Goal: Task Accomplishment & Management: Use online tool/utility

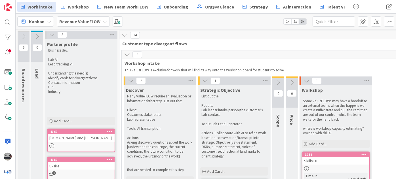
scroll to position [296, 0]
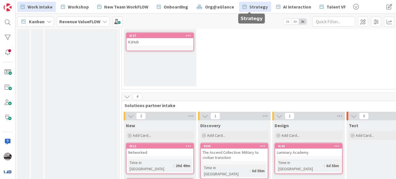
click at [249, 3] on span "Strategy" at bounding box center [258, 6] width 18 height 7
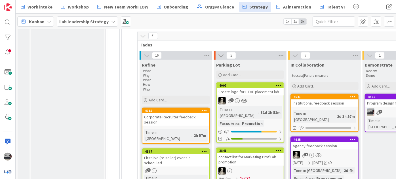
scroll to position [206, 0]
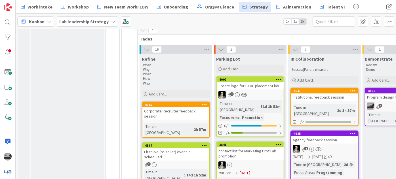
click at [318, 94] on div "Institutional feedback session" at bounding box center [324, 97] width 67 height 7
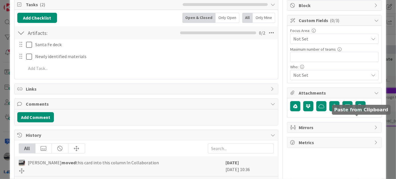
scroll to position [77, 0]
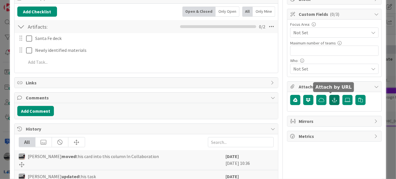
click at [332, 100] on icon "button" at bounding box center [334, 100] width 5 height 5
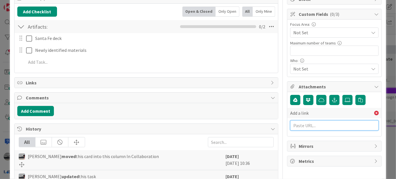
click at [299, 124] on input "text" at bounding box center [334, 126] width 89 height 10
paste input "[URL][DOMAIN_NAME]"
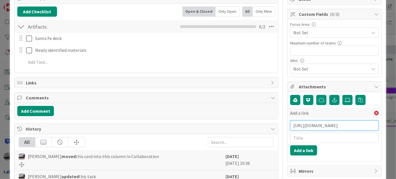
scroll to position [0, 130]
type input "[URL][DOMAIN_NAME]"
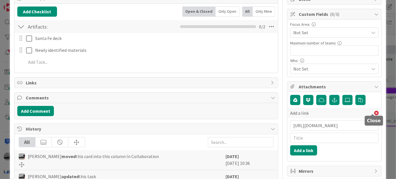
click at [374, 111] on icon at bounding box center [376, 113] width 5 height 5
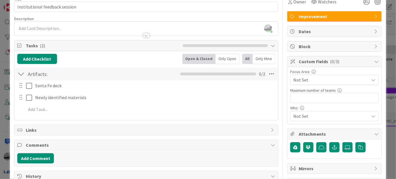
scroll to position [0, 0]
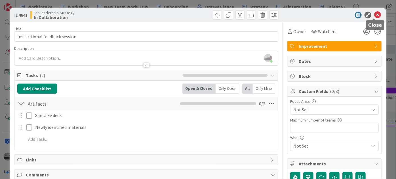
click at [377, 15] on icon at bounding box center [377, 15] width 7 height 7
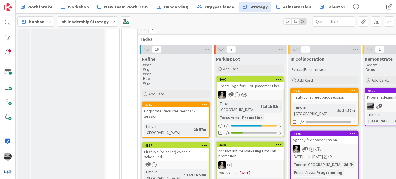
click at [335, 94] on div "Institutional feedback session" at bounding box center [324, 97] width 67 height 7
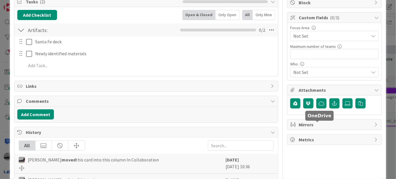
scroll to position [77, 0]
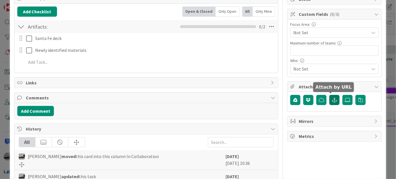
click at [333, 100] on icon "button" at bounding box center [334, 100] width 5 height 5
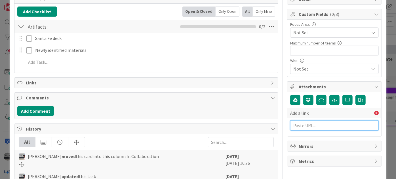
click at [299, 125] on input "text" at bounding box center [334, 126] width 89 height 10
paste input "[URL][DOMAIN_NAME]"
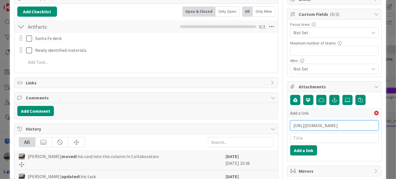
type input "[URL][DOMAIN_NAME]"
click at [301, 134] on input "text" at bounding box center [334, 138] width 89 height 10
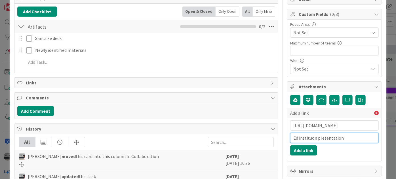
click at [306, 135] on input "Ed instituon presentation" at bounding box center [334, 138] width 89 height 10
type input "Ed institution presentation"
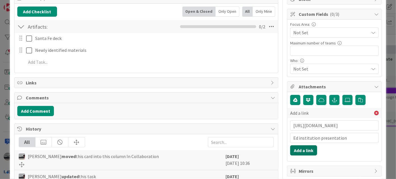
click at [301, 150] on button "Add a link" at bounding box center [303, 151] width 27 height 10
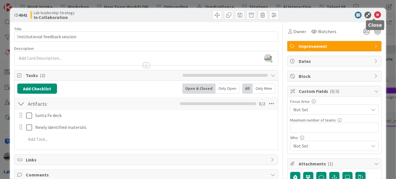
click at [375, 14] on icon at bounding box center [377, 15] width 7 height 7
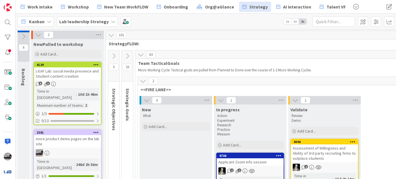
click at [127, 56] on icon at bounding box center [127, 56] width 6 height 6
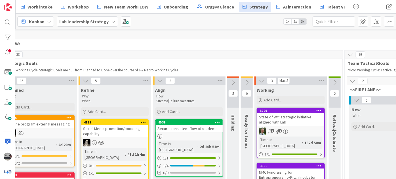
scroll to position [0, 121]
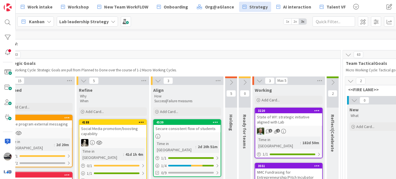
click at [232, 80] on icon at bounding box center [231, 82] width 6 height 6
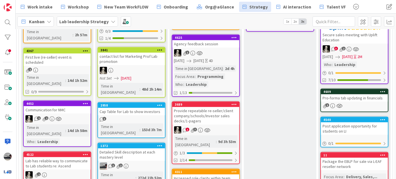
scroll to position [309, 508]
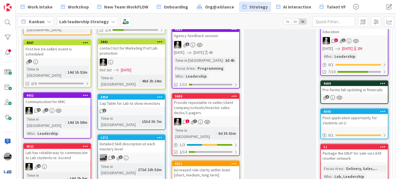
click at [209, 99] on div "Provide repeatable re-seller/client company/schools/Investor sales decks/1-page…" at bounding box center [205, 108] width 67 height 18
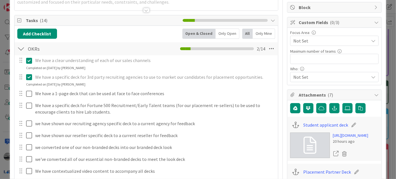
scroll to position [103, 0]
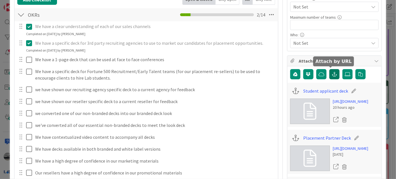
click at [332, 72] on icon "button" at bounding box center [334, 74] width 5 height 5
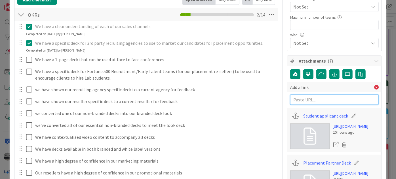
click at [300, 99] on input "text" at bounding box center [334, 100] width 89 height 10
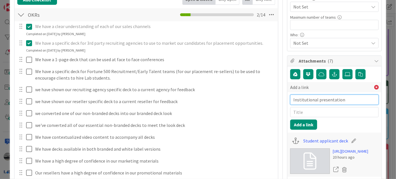
drag, startPoint x: 343, startPoint y: 98, endPoint x: 261, endPoint y: 92, distance: 82.0
paste input "[URL][DOMAIN_NAME]"
type input "[URL][DOMAIN_NAME]"
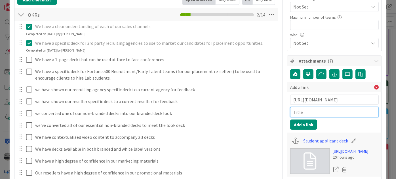
scroll to position [0, 0]
click at [293, 111] on input "text" at bounding box center [334, 112] width 89 height 10
type input "for institutions"
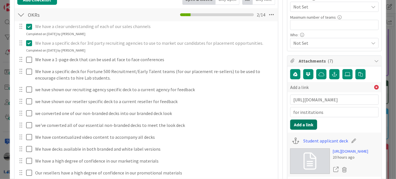
click at [300, 123] on button "Add a link" at bounding box center [303, 125] width 27 height 10
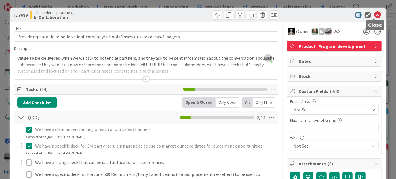
click at [374, 14] on icon at bounding box center [377, 15] width 7 height 7
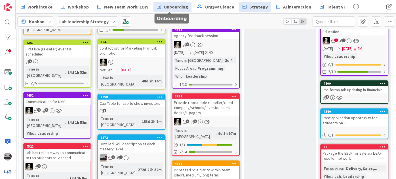
click at [174, 7] on span "Onboarding" at bounding box center [176, 6] width 24 height 7
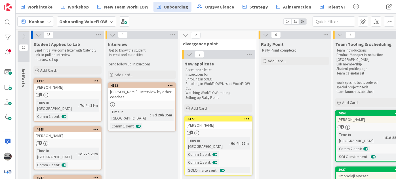
click at [76, 110] on div "Time in Column : 7d 4h 39m Comm 1 sent :" at bounding box center [68, 109] width 64 height 20
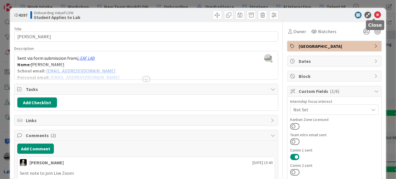
click at [374, 16] on icon at bounding box center [377, 15] width 7 height 7
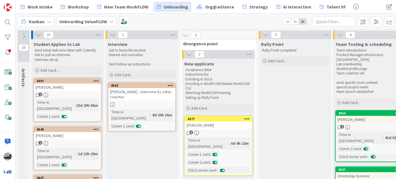
click at [88, 22] on b "Onboarding ValueFLOW" at bounding box center [83, 22] width 48 height 6
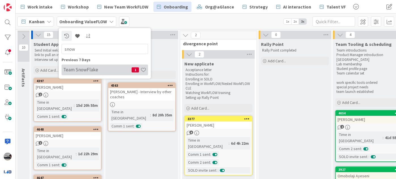
type input "snow"
click at [81, 71] on h4 "Team SnowFlake" at bounding box center [97, 70] width 68 height 6
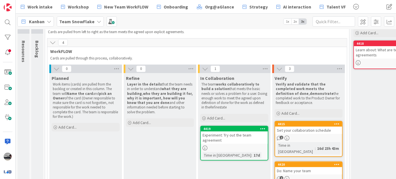
scroll to position [77, 0]
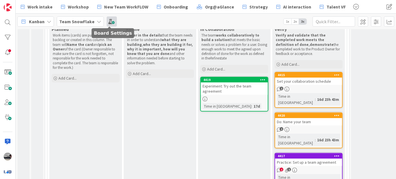
click at [112, 22] on span at bounding box center [112, 21] width 10 height 10
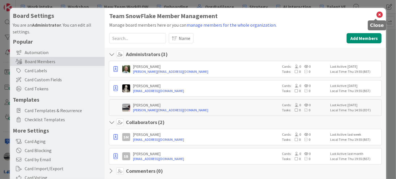
click at [376, 12] on icon at bounding box center [379, 15] width 7 height 8
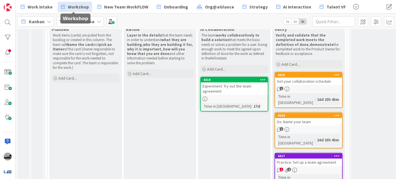
click at [80, 5] on span "Workshop" at bounding box center [78, 6] width 21 height 7
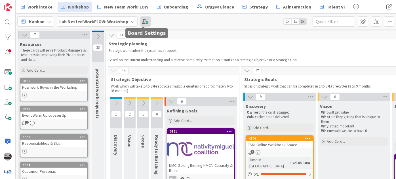
click at [146, 21] on span at bounding box center [145, 21] width 10 height 10
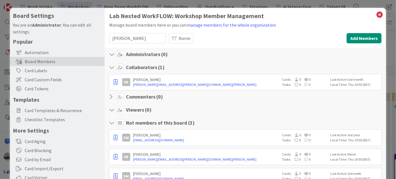
scroll to position [26, 0]
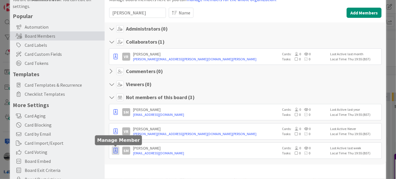
click at [114, 150] on icon "button" at bounding box center [115, 151] width 4 height 6
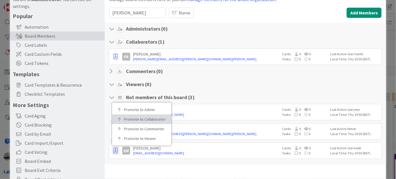
click at [137, 121] on p "Promote to Collaborator" at bounding box center [143, 119] width 39 height 4
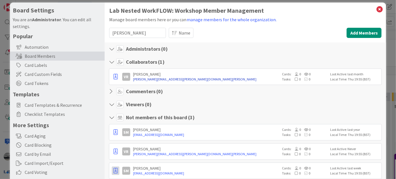
scroll to position [0, 0]
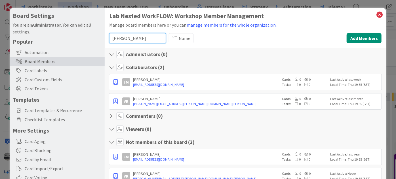
drag, startPoint x: 130, startPoint y: 38, endPoint x: 92, endPoint y: 35, distance: 37.6
click at [92, 35] on div "Board Settings You are an Administrator . You can edit all settings. Popular Au…" at bounding box center [198, 117] width 376 height 218
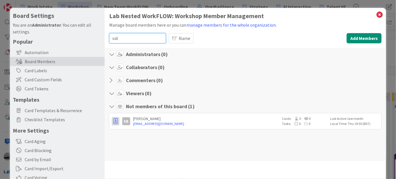
type input "sid"
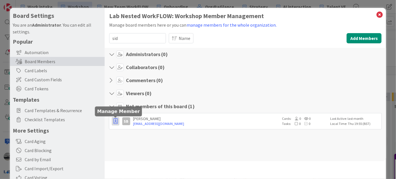
click at [113, 119] on icon "button" at bounding box center [115, 122] width 4 height 6
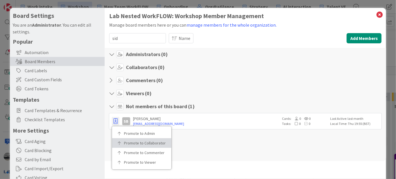
click at [134, 144] on p "Promote to Collaborator" at bounding box center [143, 143] width 39 height 4
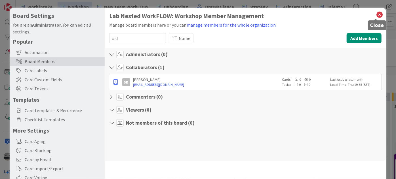
click at [377, 14] on icon at bounding box center [379, 15] width 7 height 8
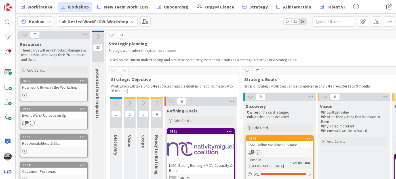
click at [171, 104] on icon at bounding box center [172, 101] width 6 height 6
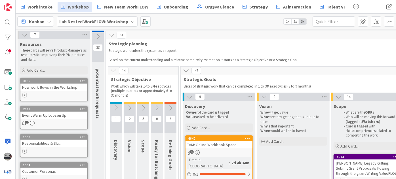
click at [190, 97] on icon at bounding box center [190, 97] width 6 height 6
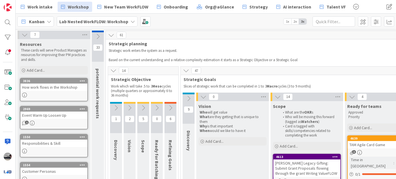
click at [201, 96] on icon at bounding box center [203, 97] width 6 height 6
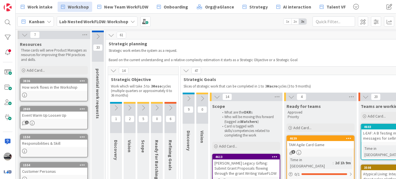
click at [215, 96] on icon at bounding box center [217, 97] width 6 height 6
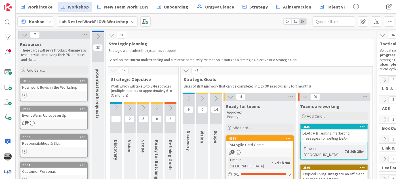
click at [229, 99] on icon at bounding box center [231, 97] width 6 height 6
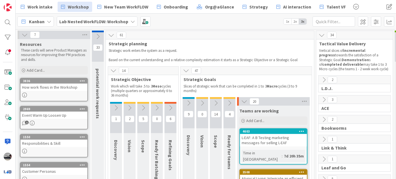
click at [245, 101] on icon at bounding box center [244, 101] width 6 height 6
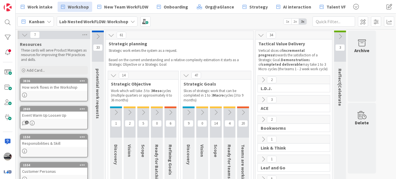
click at [187, 76] on icon at bounding box center [186, 75] width 6 height 6
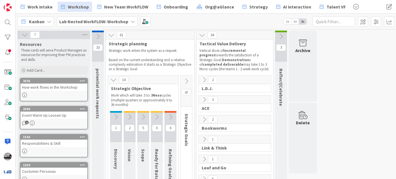
click at [114, 79] on icon at bounding box center [113, 80] width 6 height 6
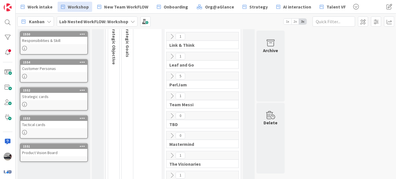
scroll to position [129, 0]
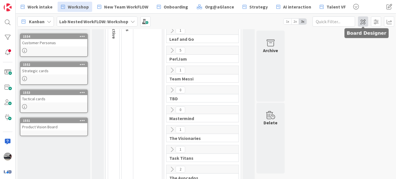
click at [361, 21] on span at bounding box center [363, 21] width 10 height 10
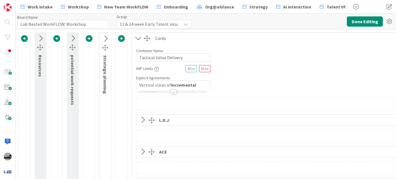
type input "Lab Nested WorkFLOW: Workshop"
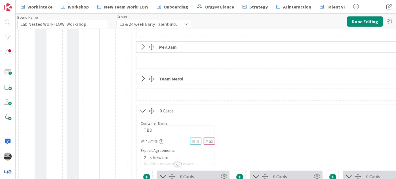
scroll to position [284, 0]
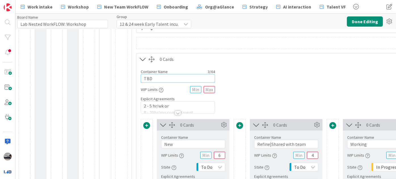
drag, startPoint x: 150, startPoint y: 78, endPoint x: 131, endPoint y: 77, distance: 19.9
type input "SnowFlake"
click at [366, 22] on button "Done Editing" at bounding box center [365, 21] width 36 height 10
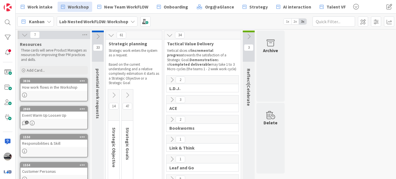
click at [89, 19] on b "Lab Nested WorkFLOW: Workshop" at bounding box center [93, 22] width 69 height 6
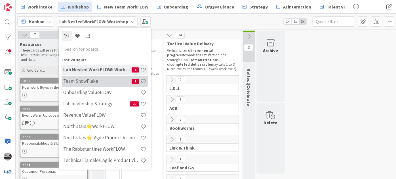
click at [101, 81] on h4 "Team SnowFlake" at bounding box center [97, 81] width 68 height 6
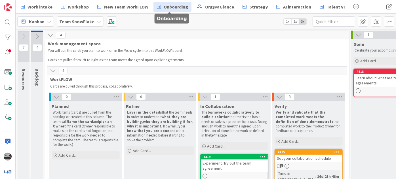
click at [169, 6] on span "Onboarding" at bounding box center [176, 6] width 24 height 7
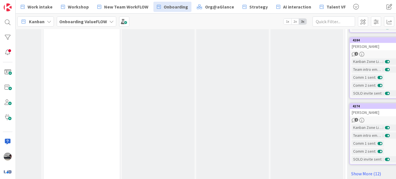
scroll to position [593, 137]
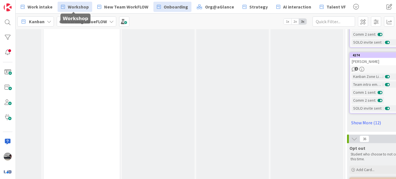
click at [68, 5] on span "Workshop" at bounding box center [78, 6] width 21 height 7
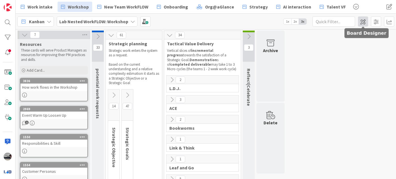
click at [362, 21] on span at bounding box center [363, 21] width 10 height 10
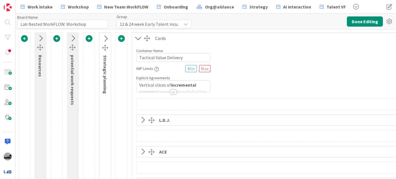
type input "Lab Nested WorkFLOW: Workshop"
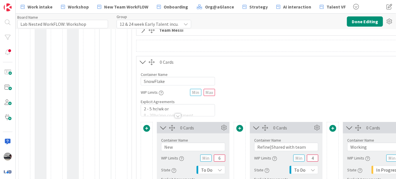
scroll to position [284, 0]
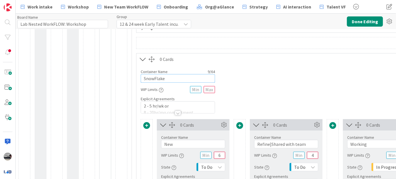
drag, startPoint x: 167, startPoint y: 78, endPoint x: 132, endPoint y: 77, distance: 34.9
type input "TBD"
click at [364, 22] on button "Done Editing" at bounding box center [365, 21] width 36 height 10
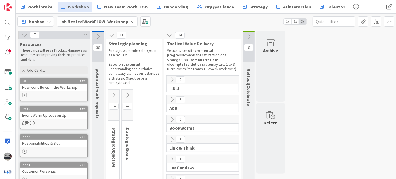
click at [22, 34] on icon at bounding box center [25, 35] width 6 height 6
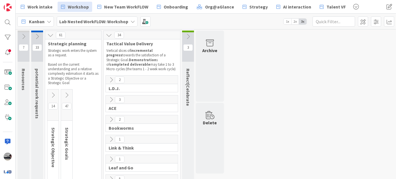
click at [51, 34] on icon at bounding box center [50, 35] width 6 height 6
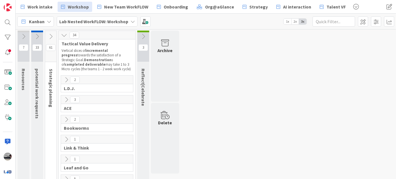
click at [63, 35] on icon at bounding box center [64, 35] width 6 height 6
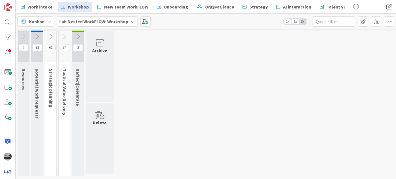
click at [83, 22] on b "Lab Nested WorkFLOW: Workshop" at bounding box center [93, 22] width 69 height 6
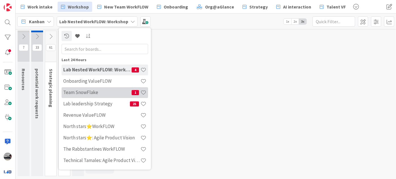
click at [94, 95] on h4 "Team SnowFlake" at bounding box center [97, 93] width 68 height 6
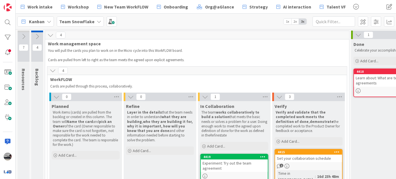
click at [37, 36] on icon at bounding box center [37, 36] width 6 height 6
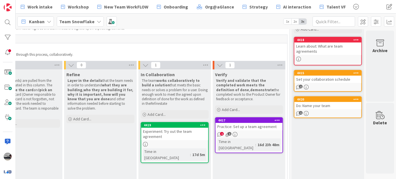
scroll to position [32, 124]
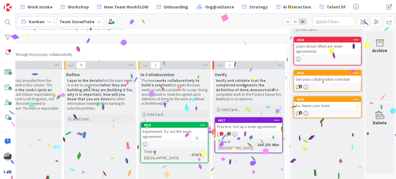
click at [241, 128] on div "Practice: Set up a team agreement" at bounding box center [248, 126] width 67 height 7
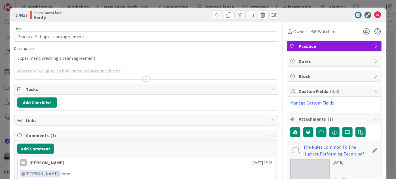
click at [146, 78] on div at bounding box center [146, 79] width 6 height 5
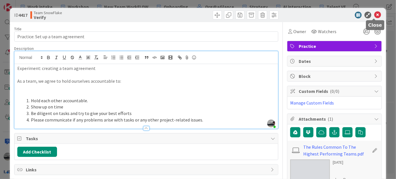
click at [374, 14] on icon at bounding box center [377, 15] width 7 height 7
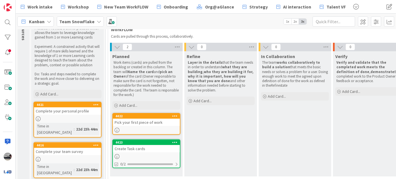
scroll to position [51, 0]
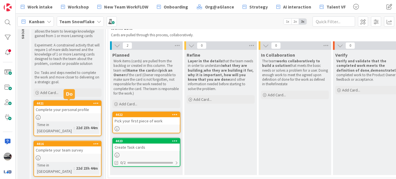
click at [68, 102] on div "4421" at bounding box center [69, 104] width 64 height 4
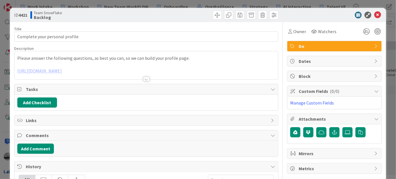
click at [343, 45] on span "Do" at bounding box center [335, 46] width 73 height 7
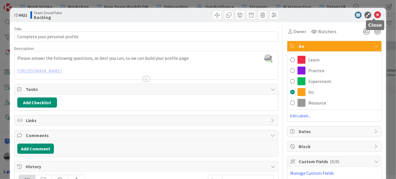
click at [374, 13] on icon at bounding box center [377, 15] width 7 height 7
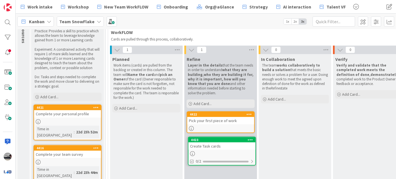
scroll to position [50, 0]
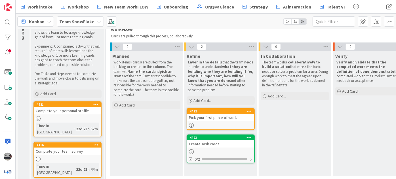
click at [207, 120] on div "Pick your first piece of work" at bounding box center [220, 117] width 67 height 7
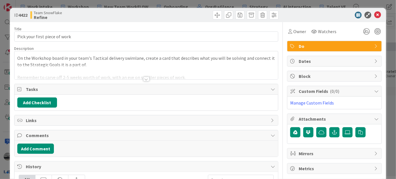
click at [143, 79] on div at bounding box center [146, 79] width 6 height 5
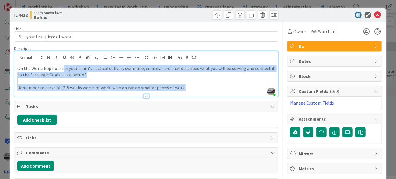
drag, startPoint x: 62, startPoint y: 68, endPoint x: 207, endPoint y: 91, distance: 146.7
click at [207, 91] on div "Description [PERSON_NAME] just joined On the Workshop board in your team's Tact…" at bounding box center [146, 71] width 264 height 51
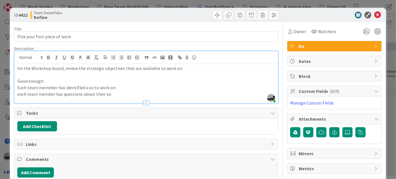
click at [52, 89] on p "Each team memeber has identified a so to work on" at bounding box center [146, 88] width 258 height 7
click at [39, 122] on button "Add Checklist" at bounding box center [37, 126] width 40 height 10
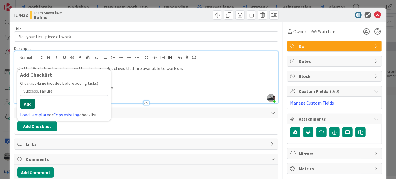
type input "Success/Failure"
click at [31, 102] on button "Add" at bounding box center [27, 104] width 15 height 10
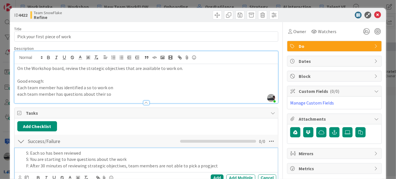
click at [201, 165] on p "F: After 30 minutes of reviewing strategic objectives, team members are not abl…" at bounding box center [150, 166] width 248 height 7
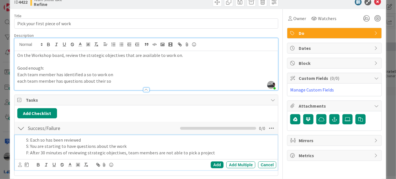
scroll to position [26, 0]
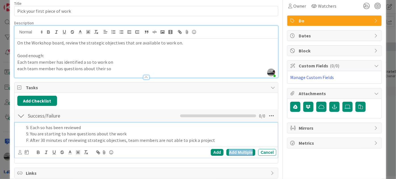
click at [242, 152] on div "Add Multiple" at bounding box center [240, 152] width 29 height 7
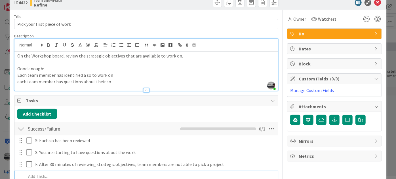
scroll to position [0, 0]
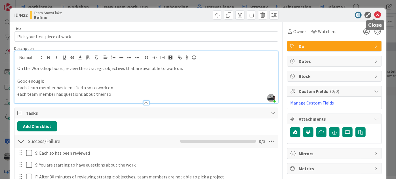
click at [376, 12] on icon at bounding box center [377, 15] width 7 height 7
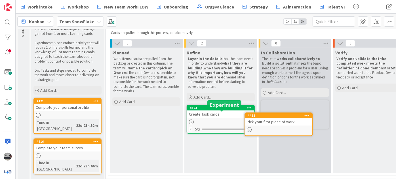
scroll to position [47, 0]
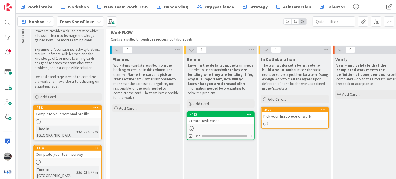
click at [202, 118] on div "Create Task cards" at bounding box center [220, 120] width 67 height 7
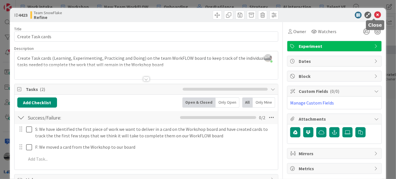
click at [374, 15] on icon at bounding box center [377, 15] width 7 height 7
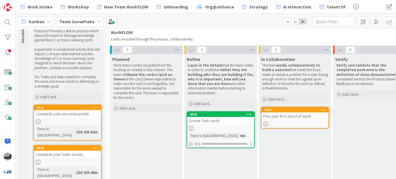
click at [211, 119] on div "Create Task cards" at bounding box center [220, 120] width 67 height 7
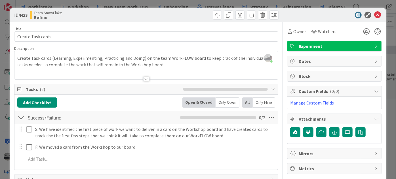
click at [145, 79] on div at bounding box center [146, 79] width 6 height 5
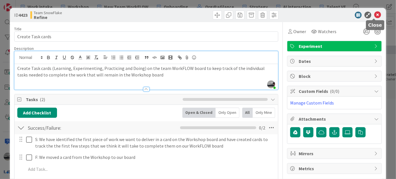
click at [374, 15] on icon at bounding box center [377, 15] width 7 height 7
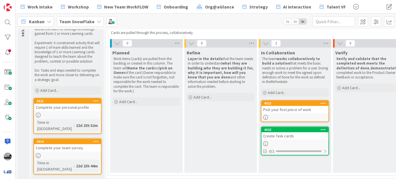
scroll to position [47, 0]
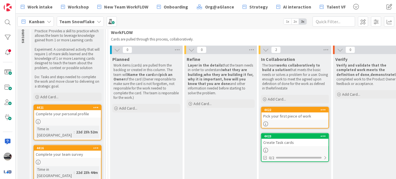
click at [93, 21] on div "Team SnowFlake" at bounding box center [80, 21] width 47 height 10
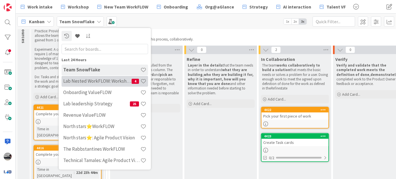
click at [122, 83] on h4 "Lab Nested WorkFLOW: Workshop" at bounding box center [97, 81] width 68 height 6
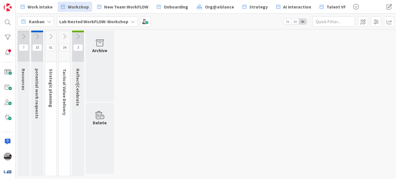
click at [23, 35] on icon at bounding box center [23, 36] width 6 height 6
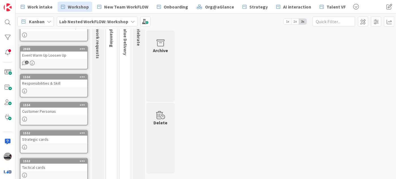
scroll to position [39, 0]
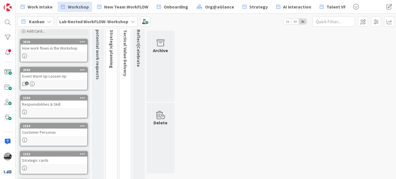
click at [52, 107] on link "1550 Responsibilities & Skill" at bounding box center [54, 107] width 68 height 24
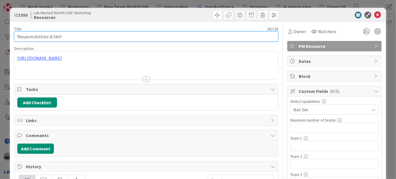
click at [17, 37] on input "Responsibilities & Skill" at bounding box center [146, 36] width 264 height 10
type input "PM Responsibilities & Skill"
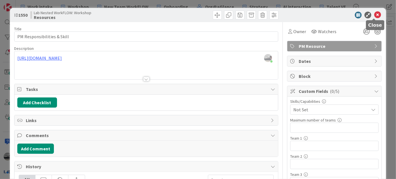
click at [374, 14] on icon at bounding box center [377, 15] width 7 height 7
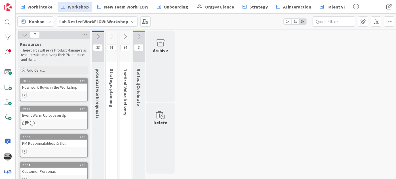
click at [20, 35] on div "7" at bounding box center [54, 35] width 73 height 9
click at [22, 35] on icon at bounding box center [25, 35] width 6 height 6
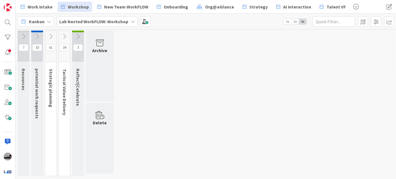
click at [37, 33] on icon at bounding box center [37, 36] width 6 height 6
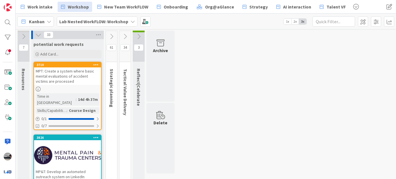
click at [40, 35] on icon at bounding box center [38, 35] width 6 height 6
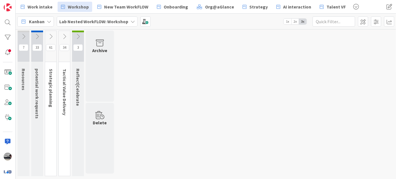
click at [49, 35] on icon at bounding box center [51, 36] width 6 height 6
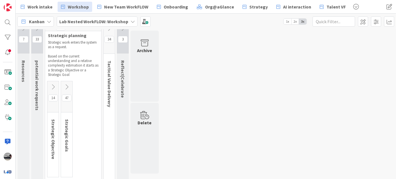
scroll to position [12, 0]
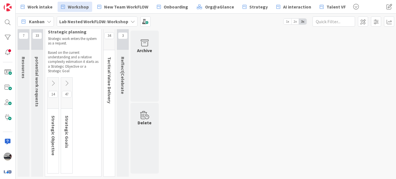
click at [53, 84] on icon at bounding box center [53, 83] width 6 height 6
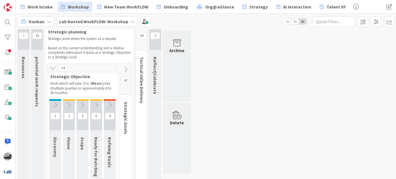
click at [54, 103] on icon at bounding box center [55, 105] width 6 height 6
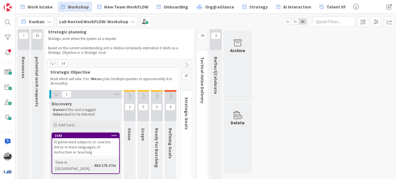
click at [132, 93] on icon at bounding box center [130, 96] width 6 height 6
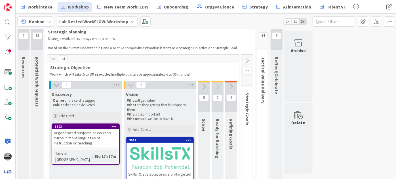
click at [203, 84] on icon at bounding box center [204, 87] width 6 height 6
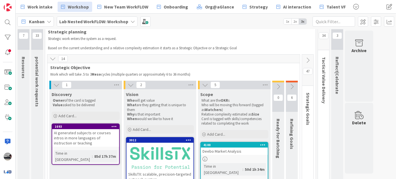
click at [278, 85] on icon at bounding box center [278, 87] width 6 height 6
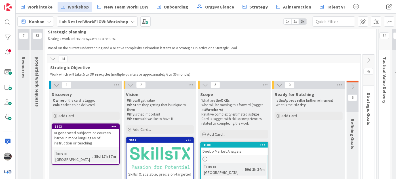
click at [352, 87] on icon at bounding box center [353, 87] width 6 height 6
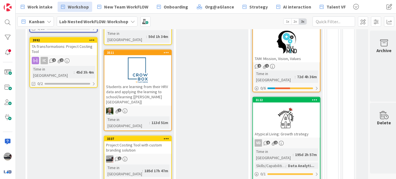
scroll to position [64, 96]
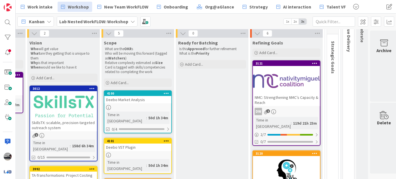
click at [281, 80] on div at bounding box center [286, 81] width 67 height 26
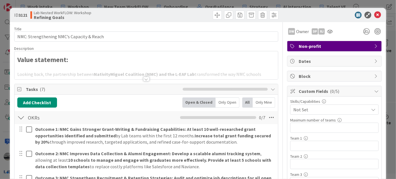
click at [143, 81] on div at bounding box center [146, 79] width 6 height 5
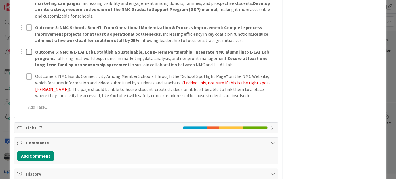
scroll to position [728, 0]
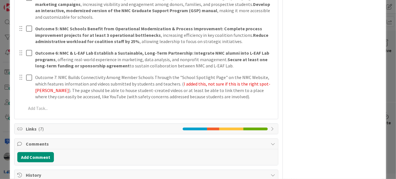
click at [271, 127] on icon at bounding box center [273, 129] width 5 height 5
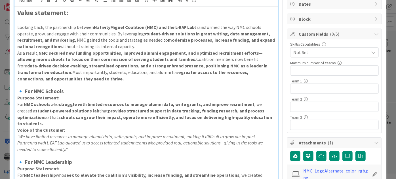
scroll to position [0, 0]
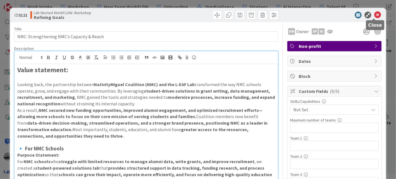
click at [375, 14] on icon at bounding box center [377, 15] width 7 height 7
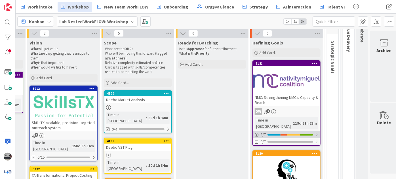
click at [315, 133] on div at bounding box center [316, 135] width 3 height 5
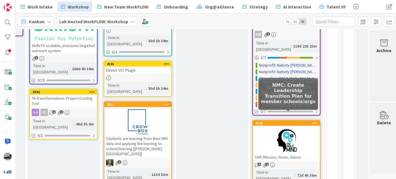
scroll to position [141, 96]
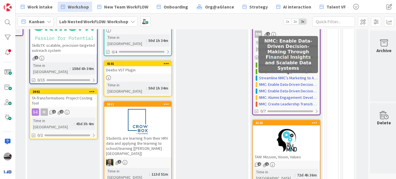
click at [299, 82] on link "NMC: Enable Data-Driven Decision-Making Through Financial Insights and Scalable…" at bounding box center [288, 85] width 59 height 6
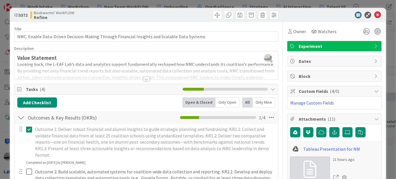
click at [144, 79] on div at bounding box center [146, 79] width 6 height 5
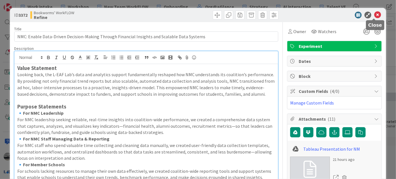
click at [374, 15] on icon at bounding box center [377, 15] width 7 height 7
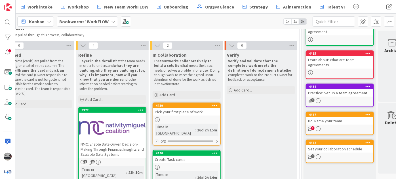
scroll to position [51, 108]
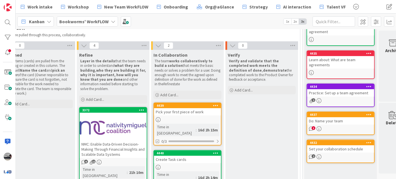
click at [108, 129] on div at bounding box center [113, 128] width 67 height 26
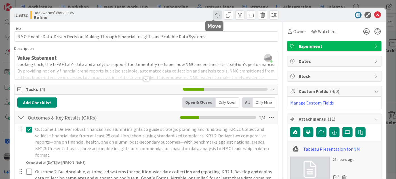
click at [215, 14] on span at bounding box center [217, 14] width 9 height 9
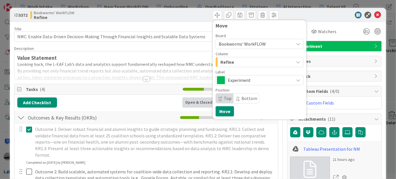
click at [268, 44] on span "Bookworms' WorkFLOW" at bounding box center [255, 44] width 72 height 8
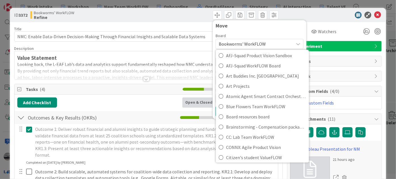
scroll to position [180, 0]
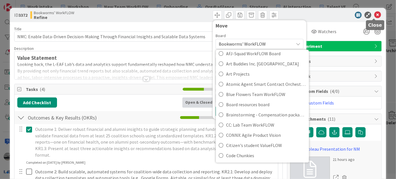
click at [375, 15] on icon at bounding box center [377, 15] width 7 height 7
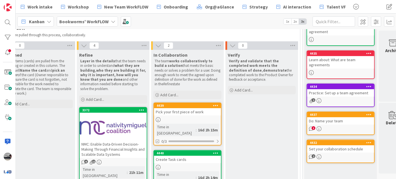
scroll to position [72, 108]
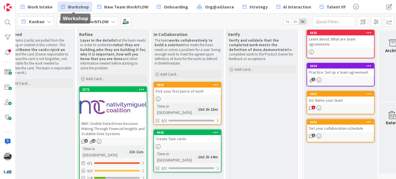
click at [75, 10] on link "Workshop" at bounding box center [75, 7] width 35 height 10
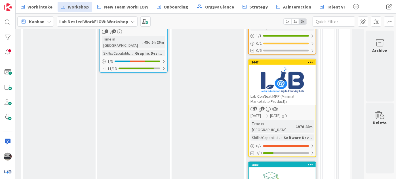
scroll to position [464, 104]
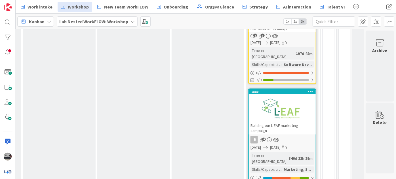
scroll to position [422, 104]
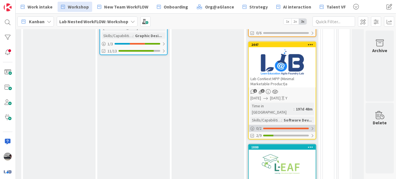
click at [311, 127] on div at bounding box center [312, 129] width 3 height 5
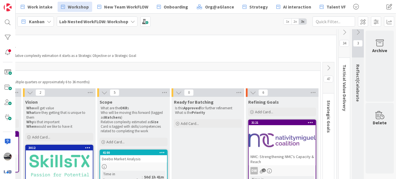
scroll to position [0, 104]
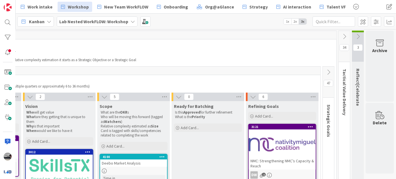
click at [326, 73] on icon at bounding box center [328, 72] width 6 height 6
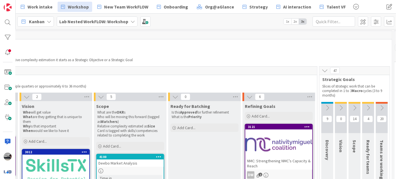
click at [328, 108] on icon at bounding box center [327, 108] width 6 height 6
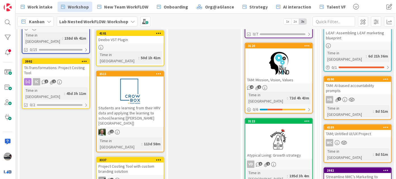
scroll to position [180, 104]
